Goal: Task Accomplishment & Management: Complete application form

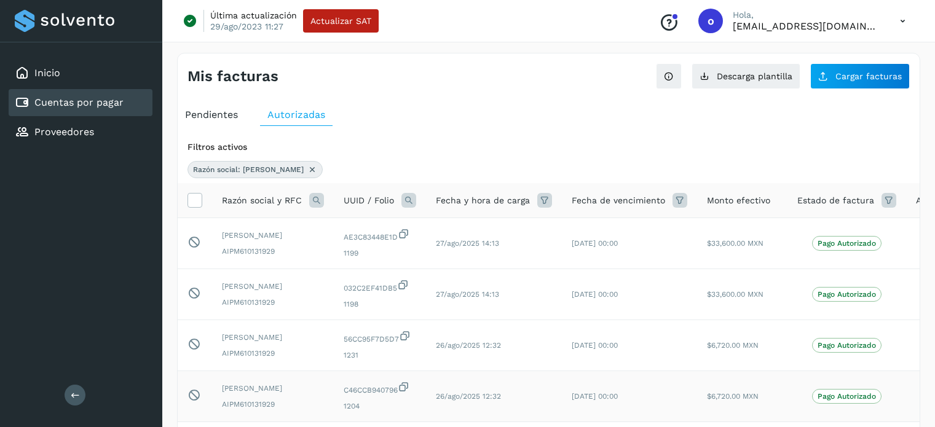
scroll to position [246, 0]
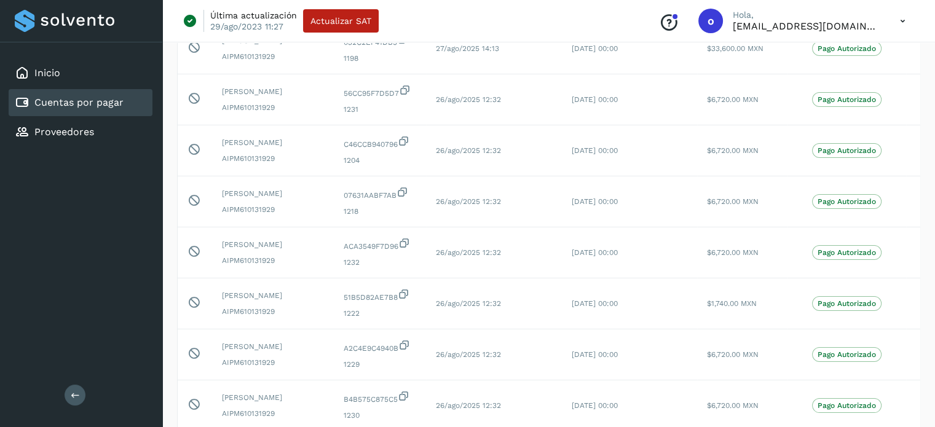
click at [123, 100] on div "Cuentas por pagar" at bounding box center [81, 102] width 144 height 27
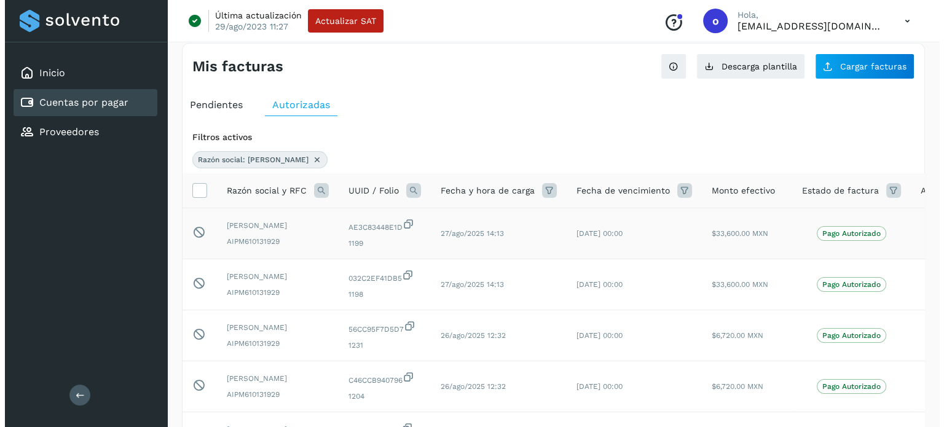
scroll to position [0, 0]
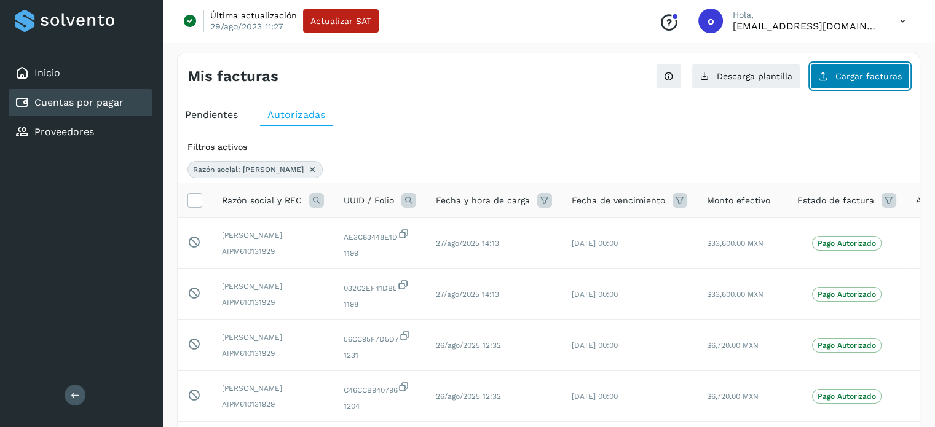
click at [865, 81] on button "Cargar facturas" at bounding box center [860, 76] width 100 height 26
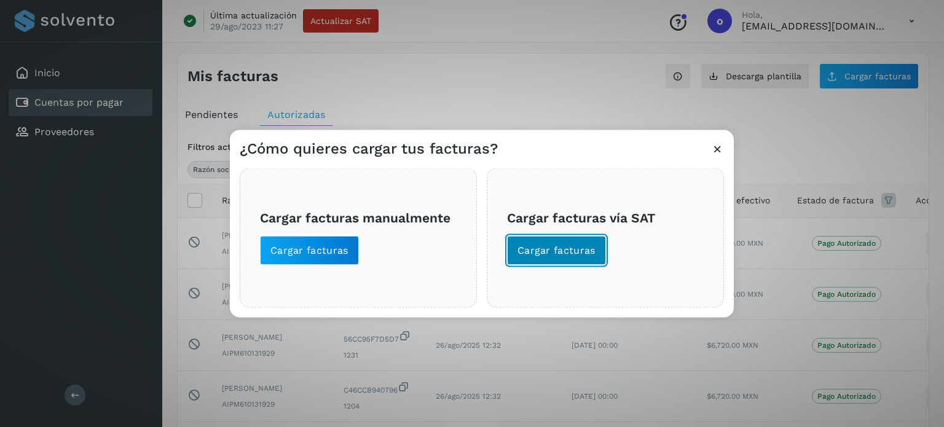
click at [588, 256] on span "Cargar facturas" at bounding box center [557, 250] width 78 height 14
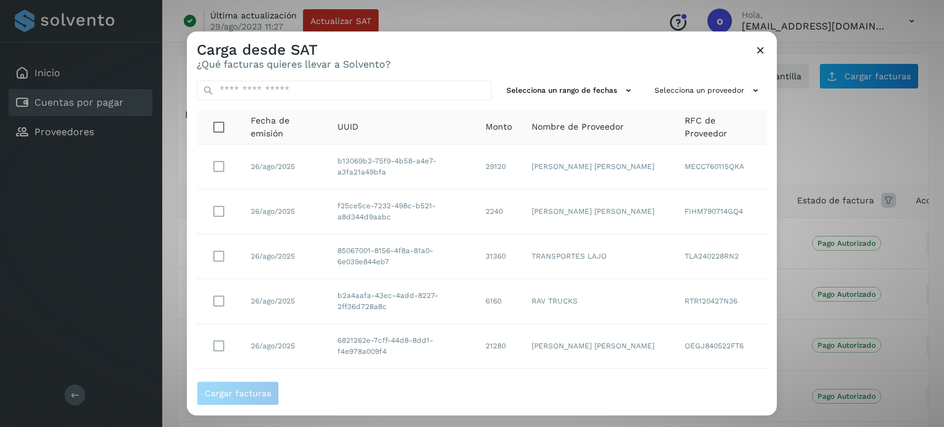
click at [269, 172] on td "26/ago/2025" at bounding box center [284, 167] width 87 height 45
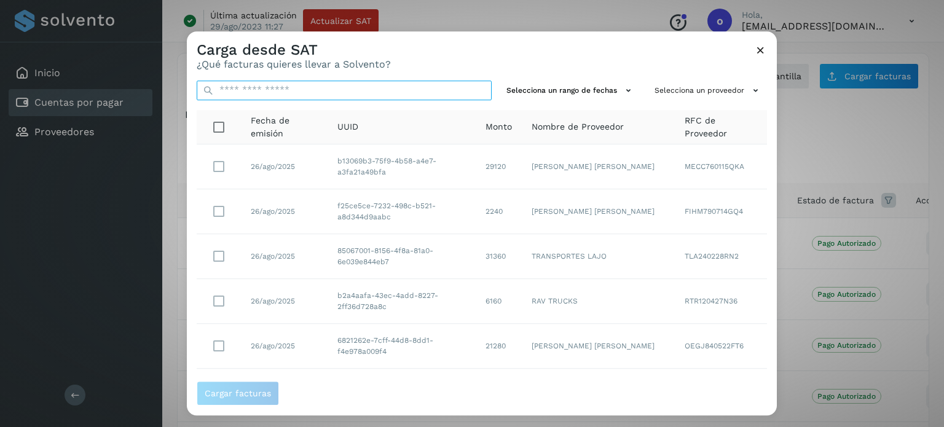
click at [288, 90] on input "text" at bounding box center [344, 91] width 295 height 20
paste input "**********"
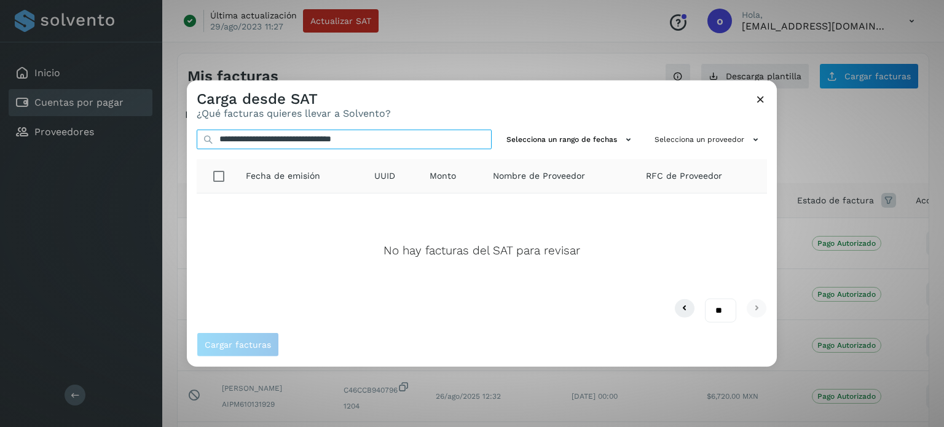
type input "**********"
click at [766, 100] on icon at bounding box center [760, 98] width 13 height 13
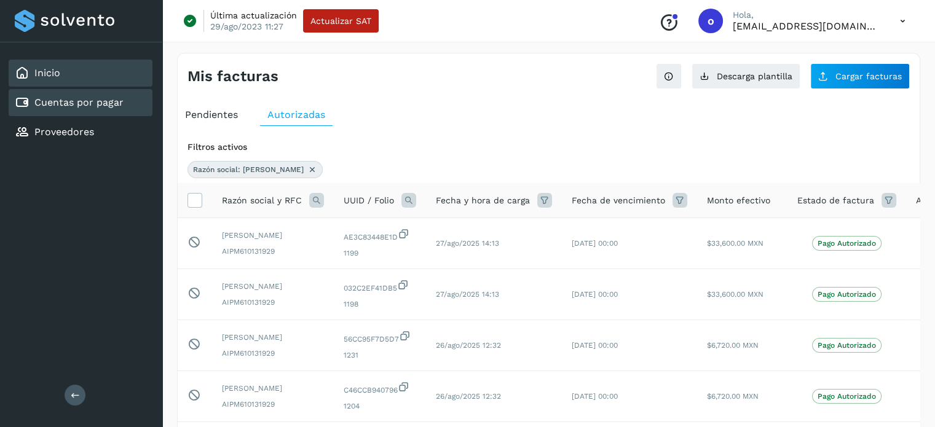
click at [113, 76] on div "Inicio" at bounding box center [81, 73] width 144 height 27
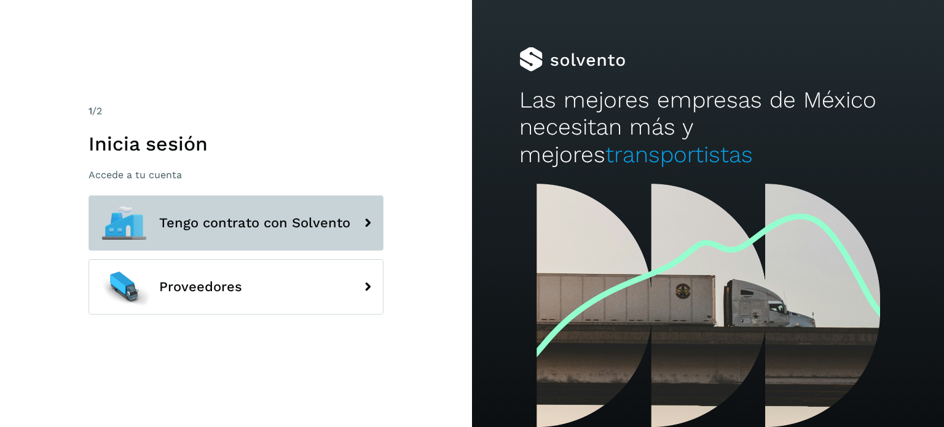
click at [280, 213] on button "Tengo contrato con Solvento" at bounding box center [236, 223] width 295 height 55
click at [294, 210] on button "Tengo contrato con Solvento" at bounding box center [236, 223] width 295 height 55
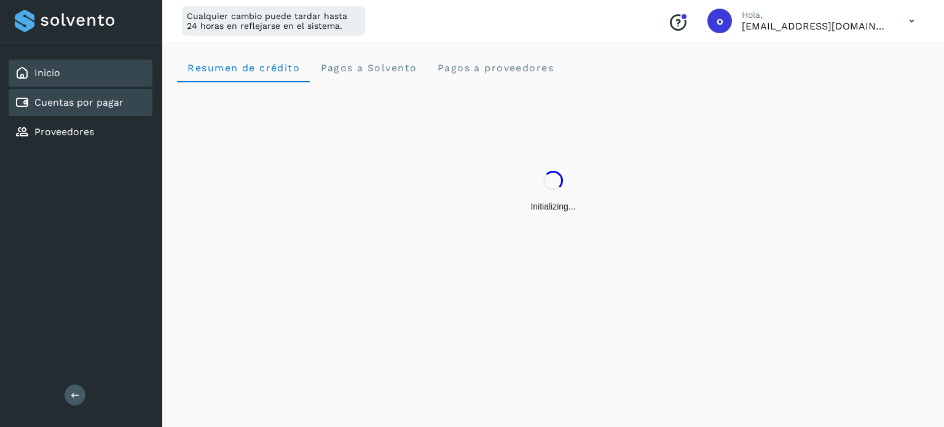
click at [101, 103] on link "Cuentas por pagar" at bounding box center [78, 103] width 89 height 12
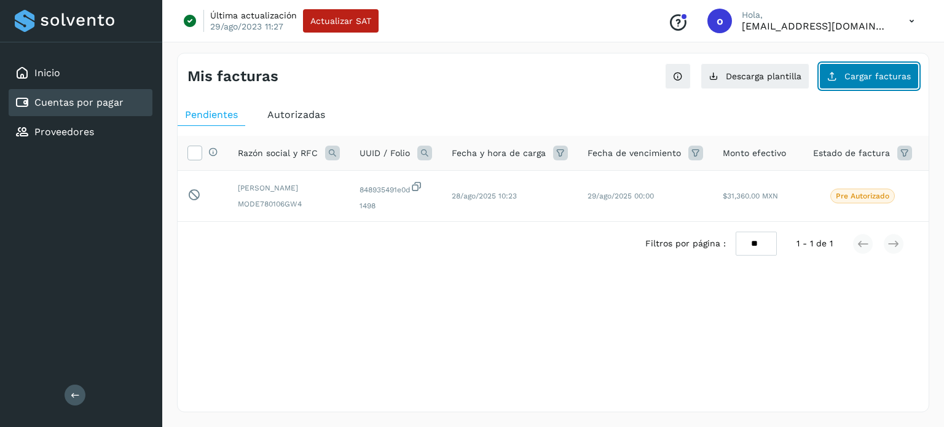
click at [887, 81] on button "Cargar facturas" at bounding box center [870, 76] width 100 height 26
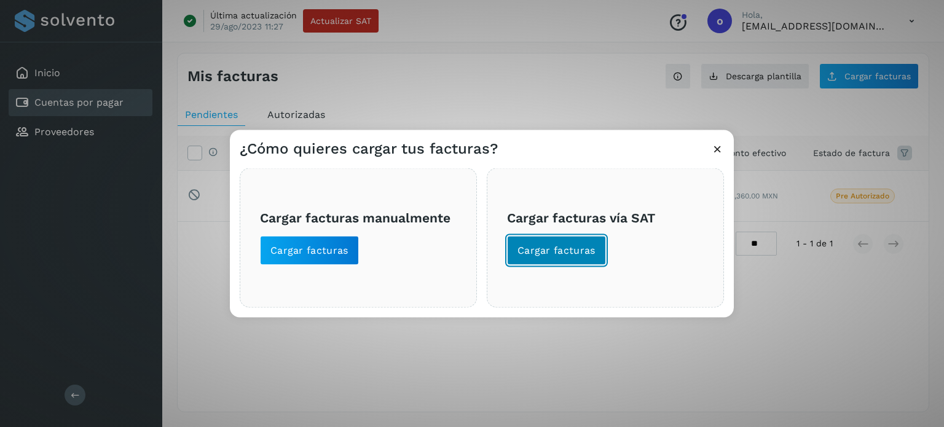
click at [585, 255] on span "Cargar facturas" at bounding box center [557, 250] width 78 height 14
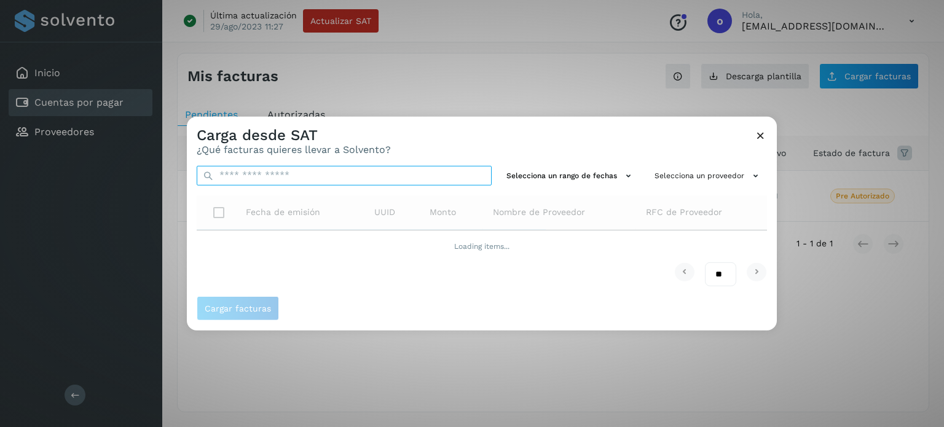
click at [376, 172] on input "text" at bounding box center [344, 175] width 295 height 20
paste input "**********"
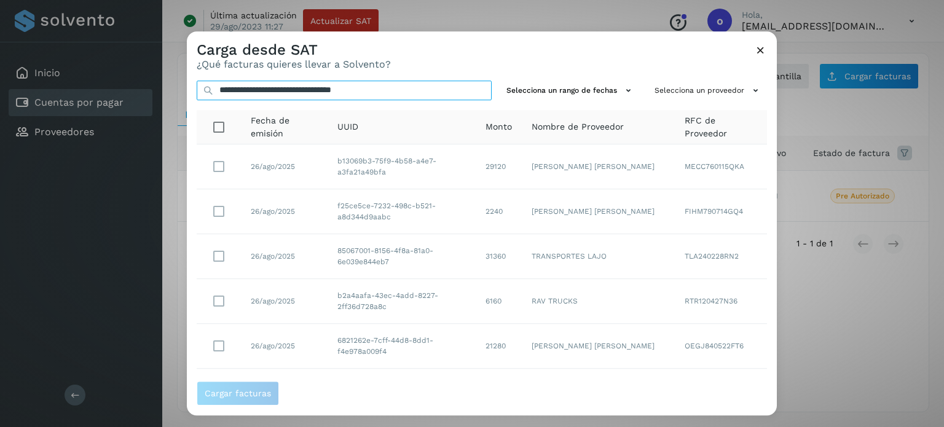
click at [408, 88] on input "**********" at bounding box center [344, 91] width 295 height 20
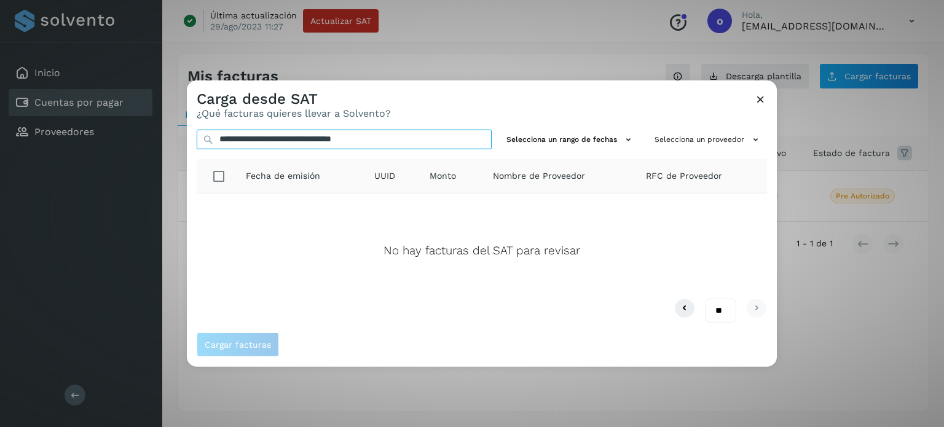
type input "**********"
click at [762, 100] on icon at bounding box center [760, 98] width 13 height 13
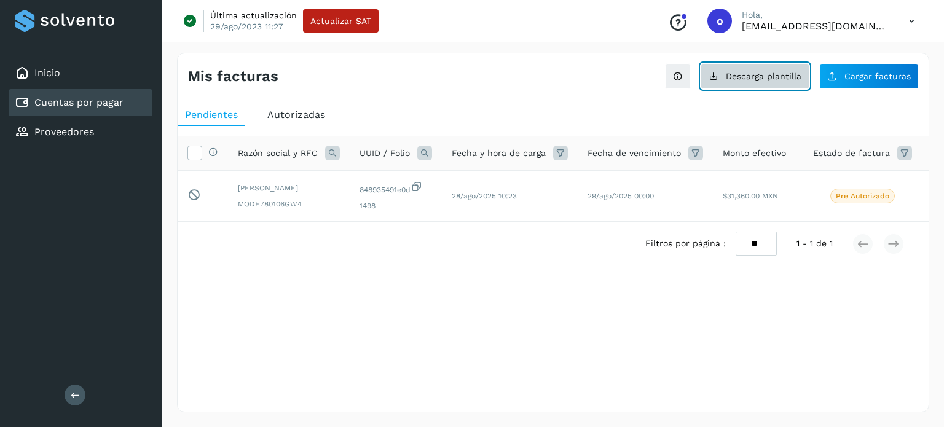
click at [796, 65] on button "Descarga plantilla" at bounding box center [755, 76] width 109 height 26
click at [743, 82] on button "Descarga plantilla" at bounding box center [755, 76] width 109 height 26
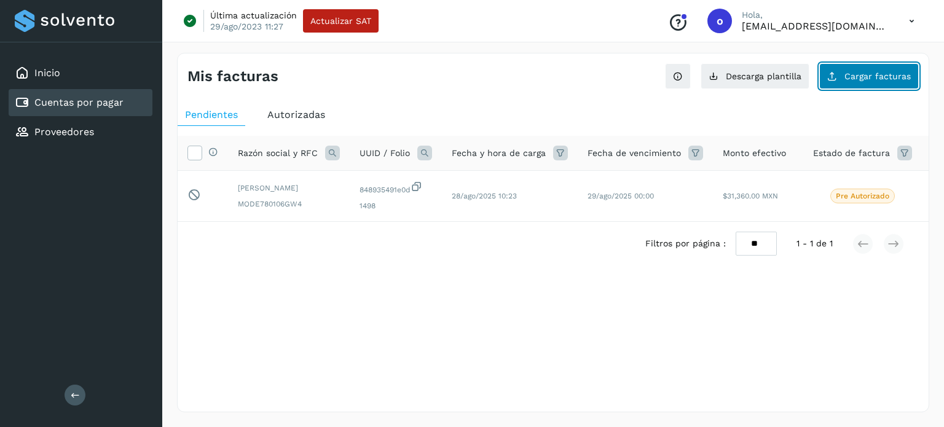
click at [846, 74] on button "Cargar facturas" at bounding box center [870, 76] width 100 height 26
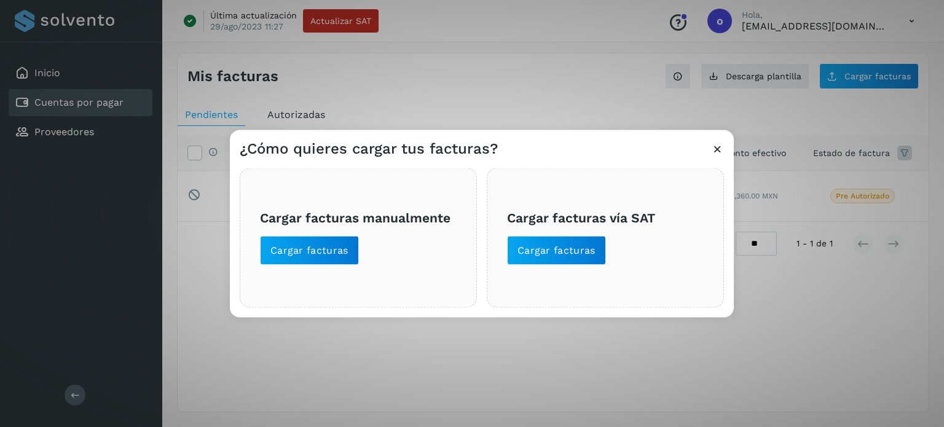
click at [322, 265] on div "Cargar facturas manualmente Cargar facturas" at bounding box center [358, 238] width 237 height 140
click at [320, 240] on button "Cargar facturas" at bounding box center [309, 250] width 99 height 30
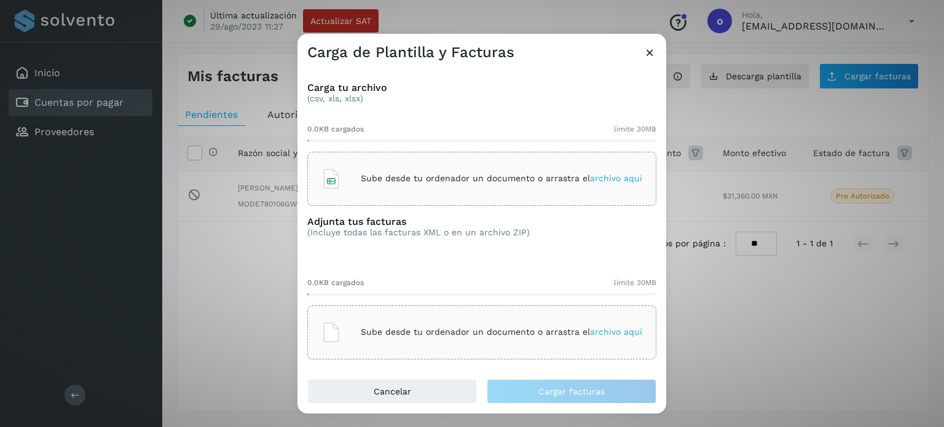
click at [477, 177] on p "Sube desde tu ordenador un documento o arrastra el archivo aquí" at bounding box center [502, 178] width 282 height 10
click at [571, 335] on p "Sube desde tu ordenador un documento o arrastra el archivo aquí" at bounding box center [502, 332] width 282 height 10
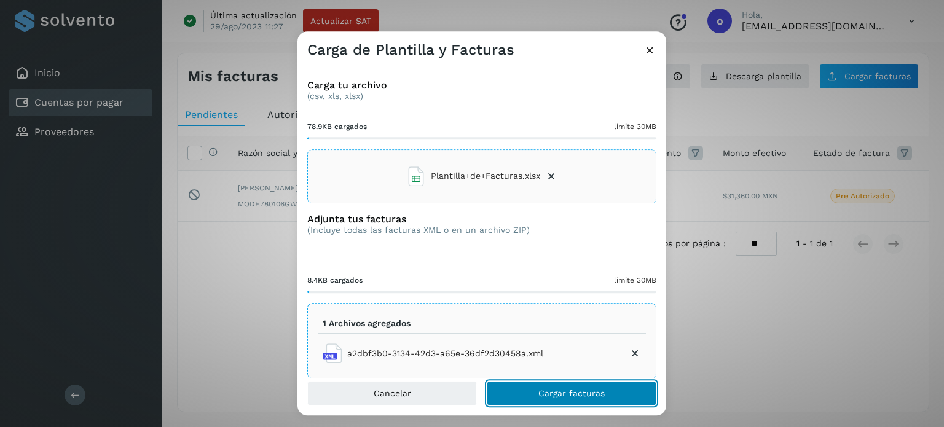
click at [570, 393] on span "Cargar facturas" at bounding box center [572, 393] width 66 height 9
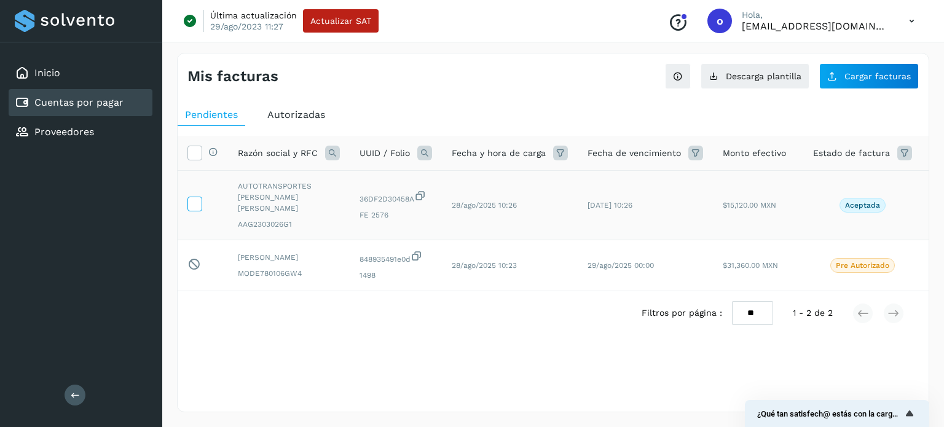
click at [197, 197] on icon at bounding box center [194, 203] width 13 height 13
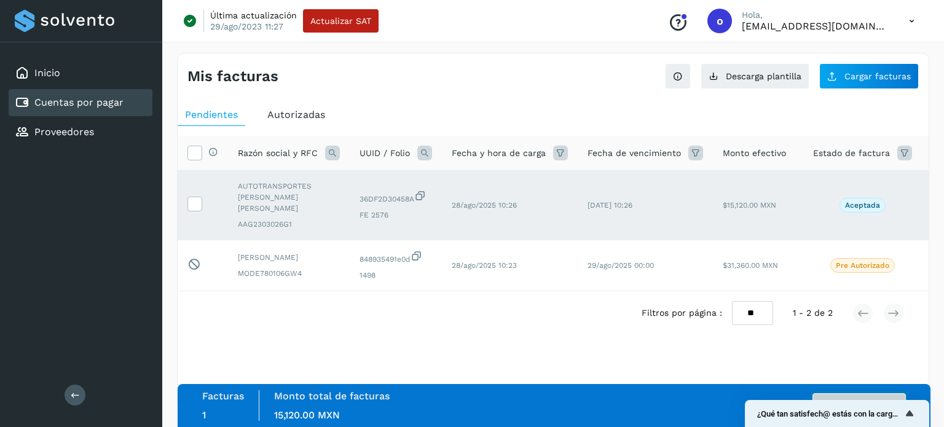
click at [850, 395] on button "Autorizar facturas" at bounding box center [859, 406] width 93 height 25
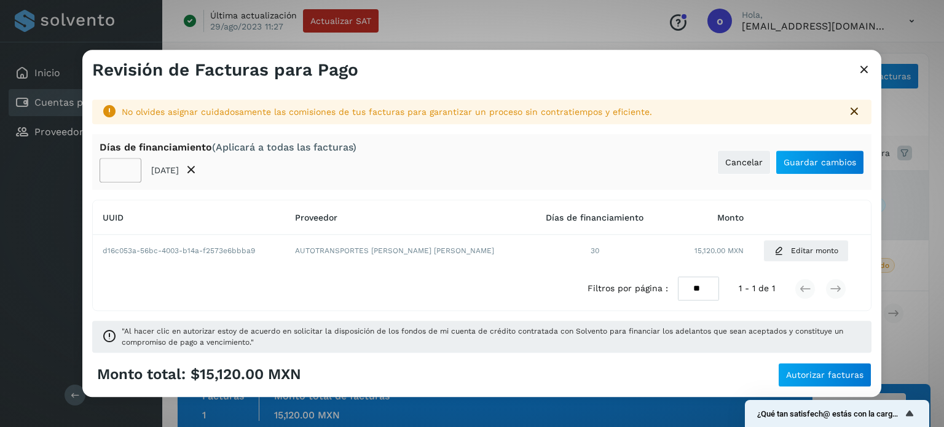
click at [108, 169] on input "**" at bounding box center [121, 171] width 42 height 25
type input "*"
click at [801, 161] on span "Guardar cambios" at bounding box center [820, 162] width 73 height 9
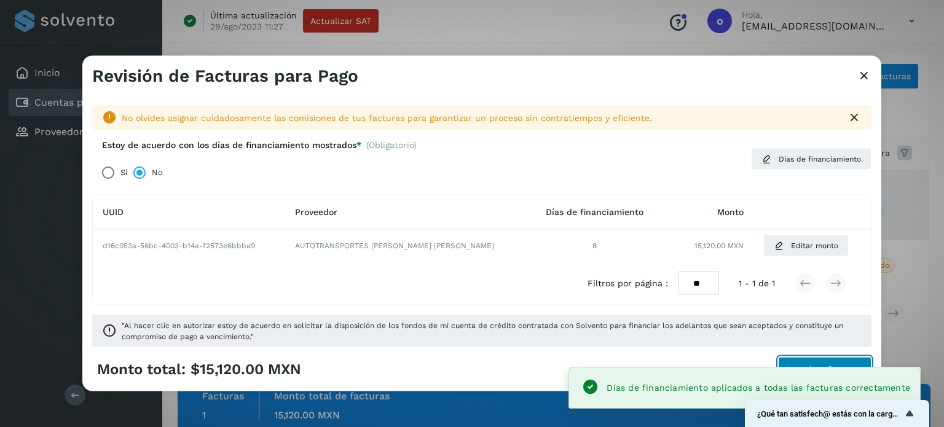
click at [817, 365] on span "Autorizar facturas" at bounding box center [824, 369] width 77 height 9
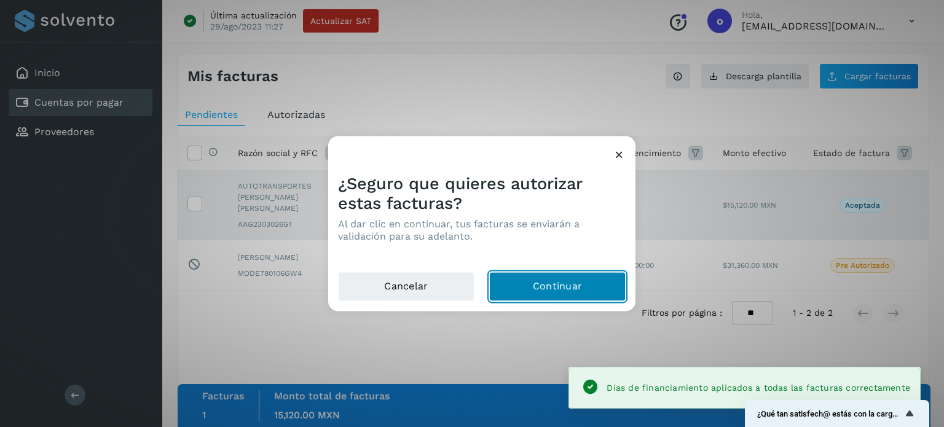
click at [541, 288] on button "Continuar" at bounding box center [557, 287] width 137 height 30
